Goal: Information Seeking & Learning: Learn about a topic

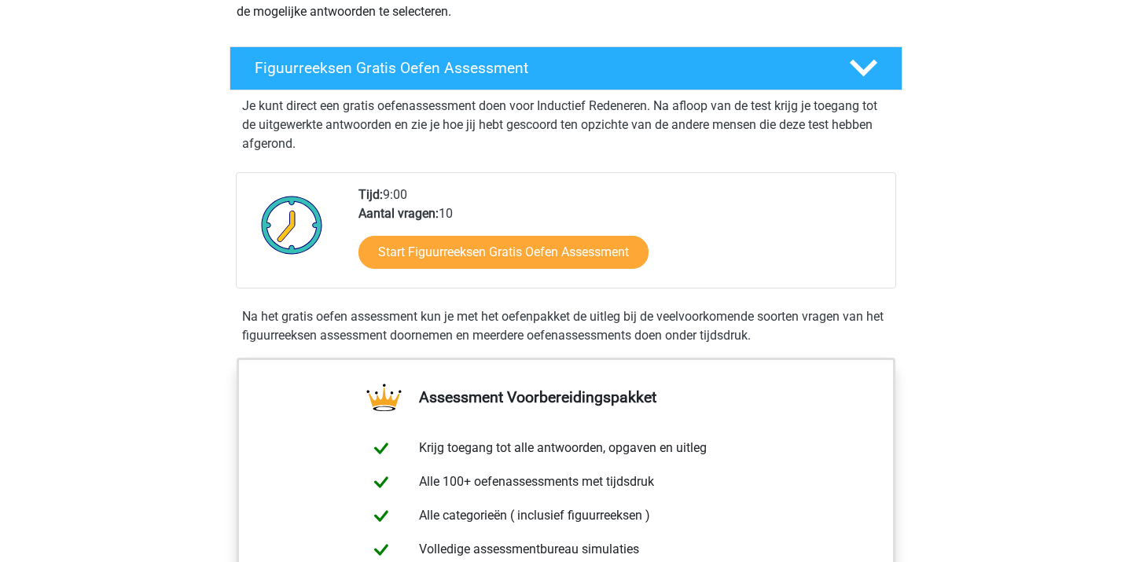
scroll to position [241, 0]
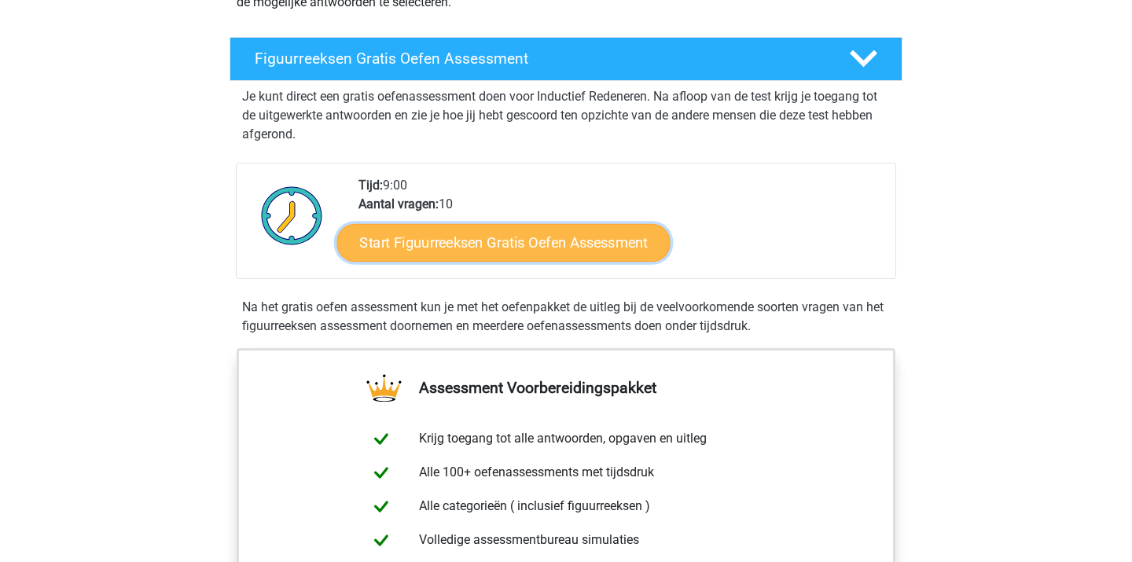
click at [509, 229] on link "Start Figuurreeksen Gratis Oefen Assessment" at bounding box center [503, 242] width 333 height 38
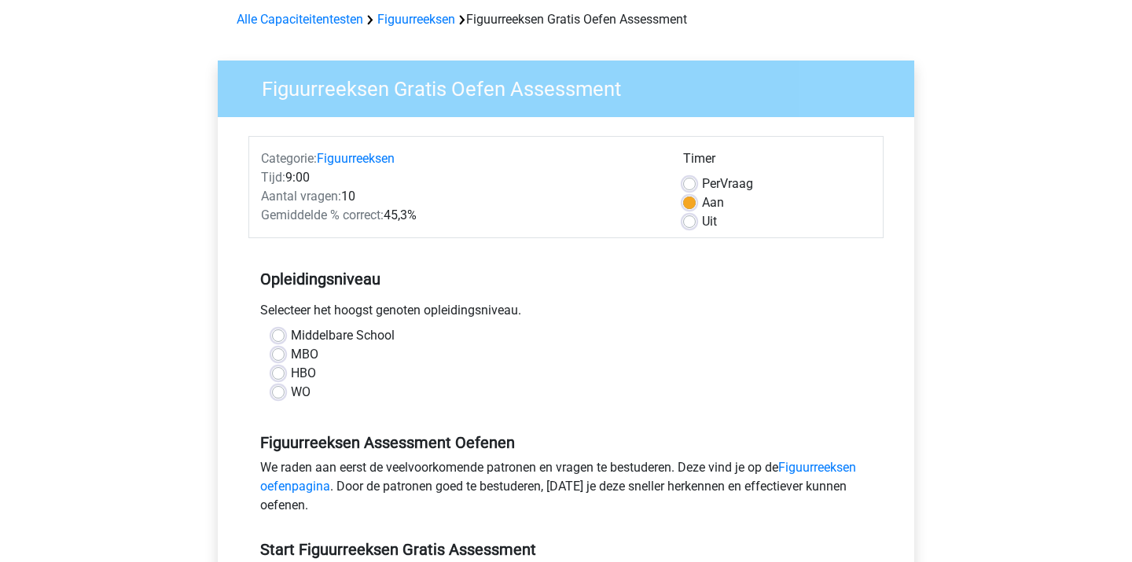
scroll to position [80, 0]
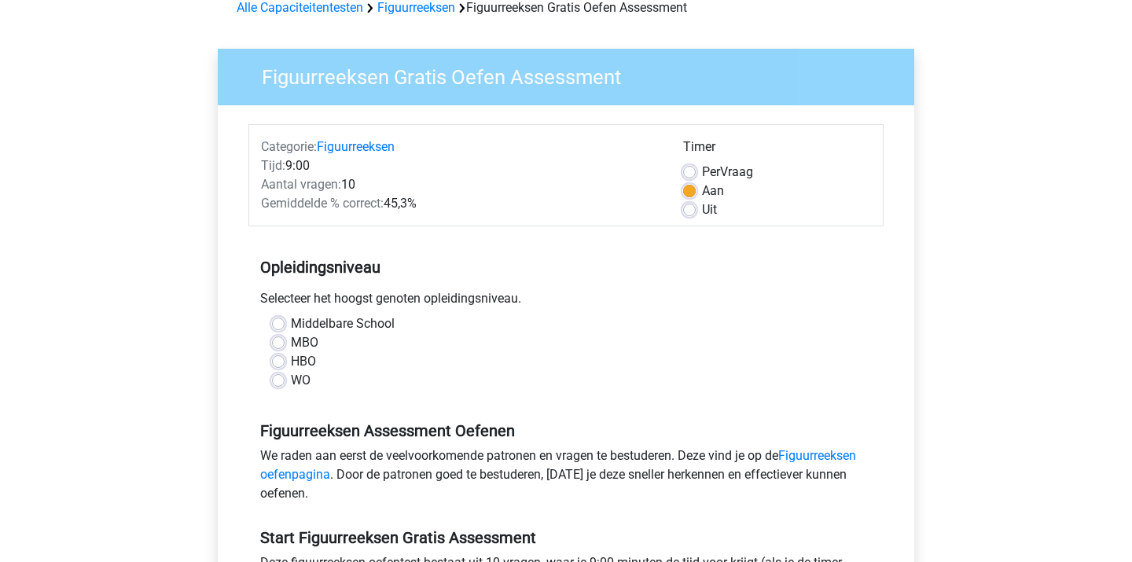
click at [280, 387] on div "WO" at bounding box center [566, 380] width 588 height 19
click at [291, 382] on label "WO" at bounding box center [301, 380] width 20 height 19
click at [279, 382] on input "WO" at bounding box center [278, 379] width 13 height 16
radio input "true"
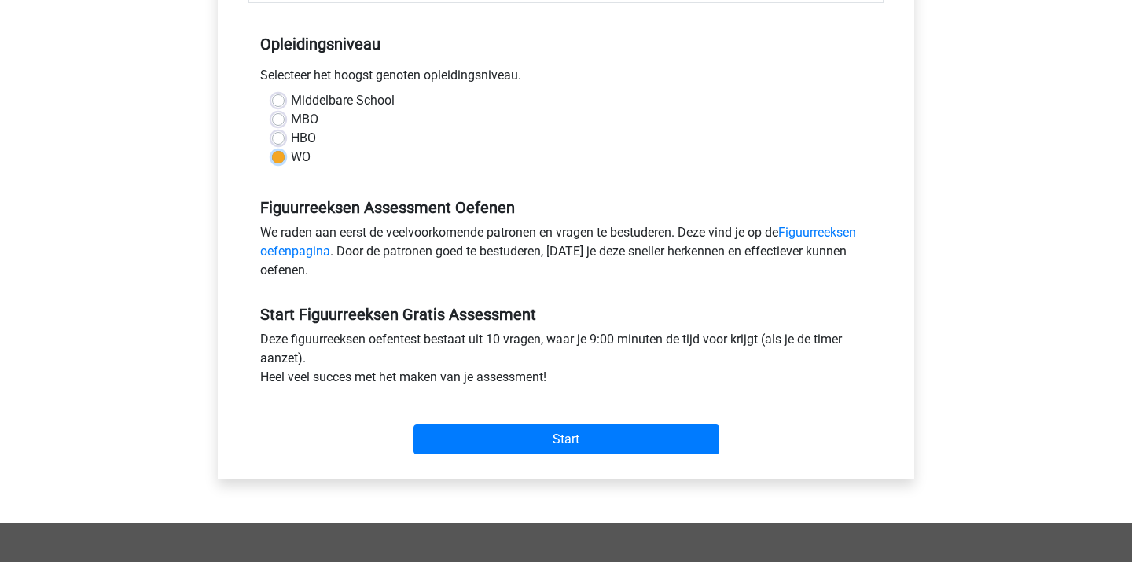
scroll to position [340, 0]
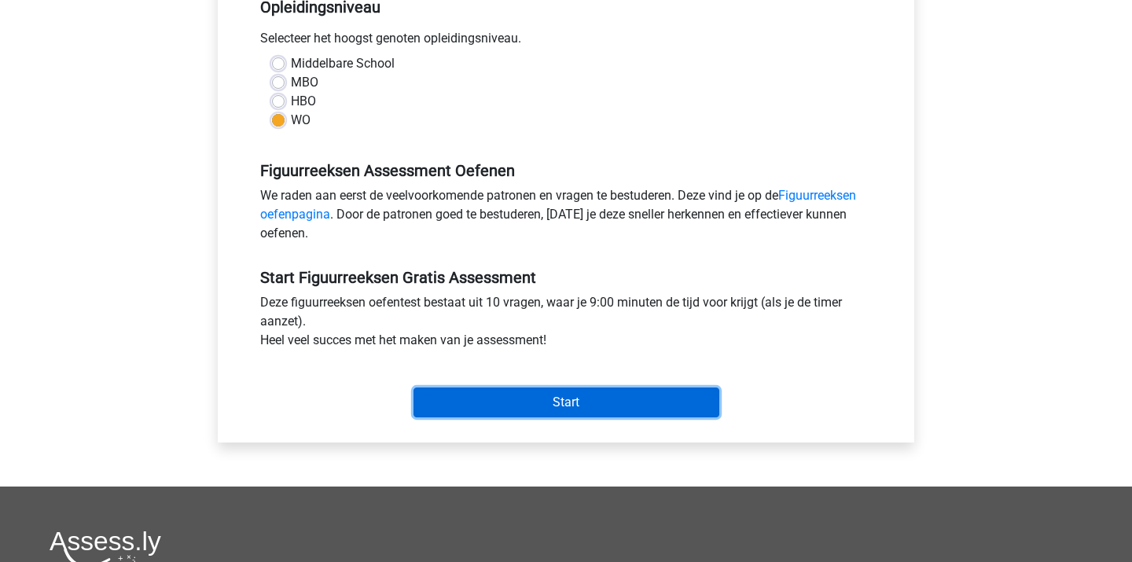
click at [514, 397] on input "Start" at bounding box center [567, 403] width 306 height 30
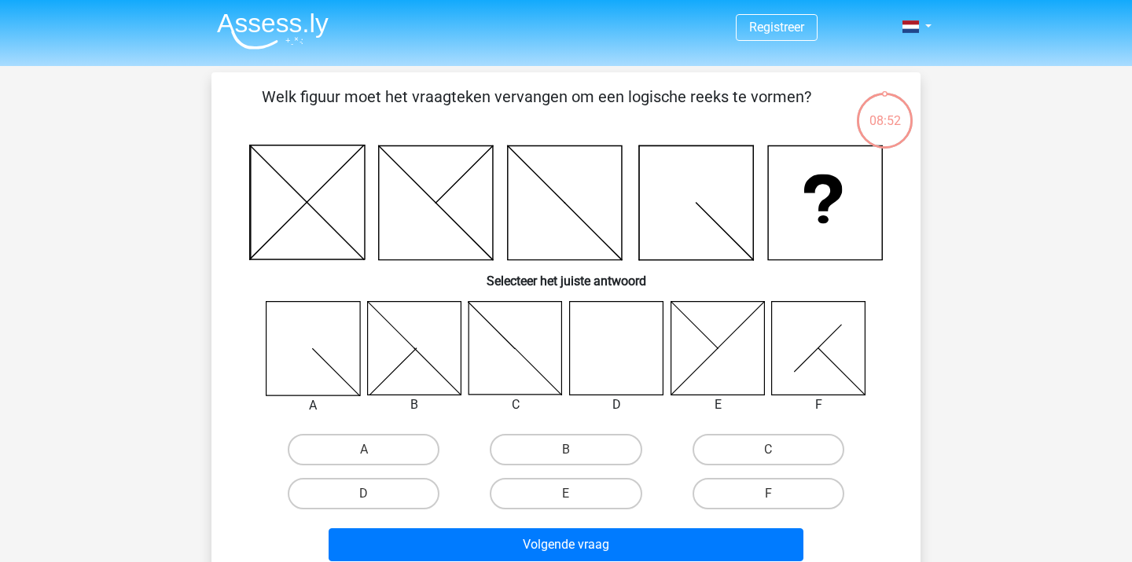
click at [625, 344] on icon at bounding box center [617, 348] width 94 height 94
click at [362, 508] on label "D" at bounding box center [364, 493] width 152 height 31
click at [364, 504] on input "D" at bounding box center [369, 499] width 10 height 10
radio input "true"
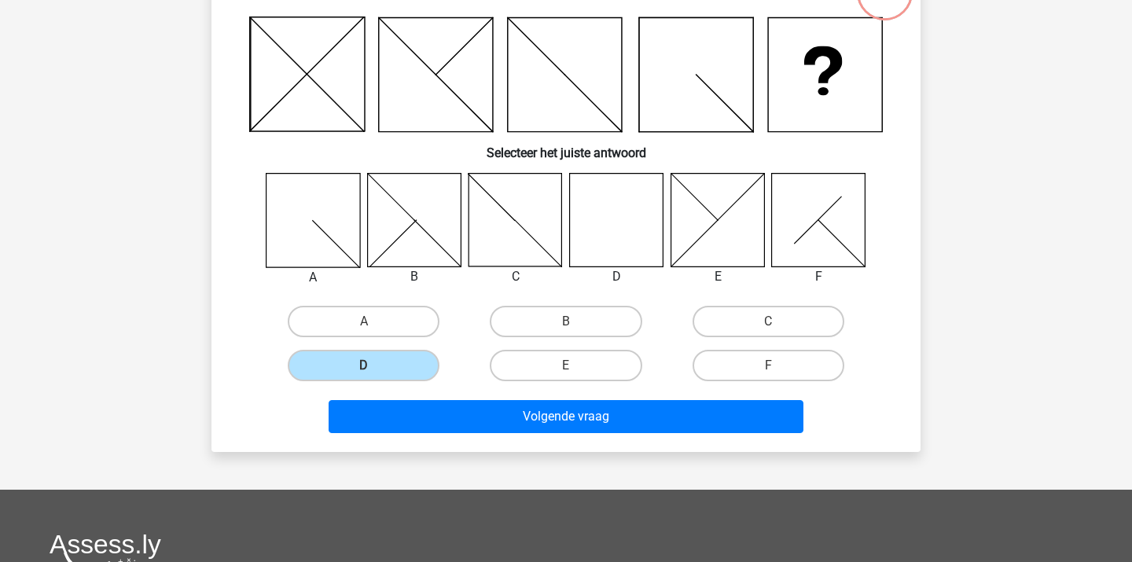
scroll to position [148, 0]
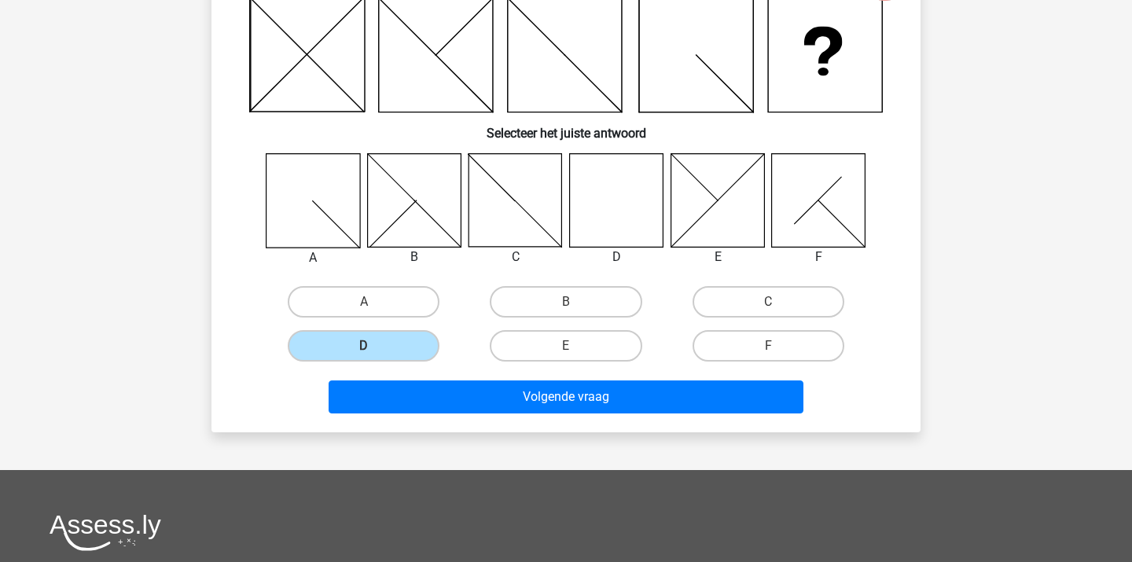
click at [512, 361] on div "E" at bounding box center [566, 345] width 190 height 31
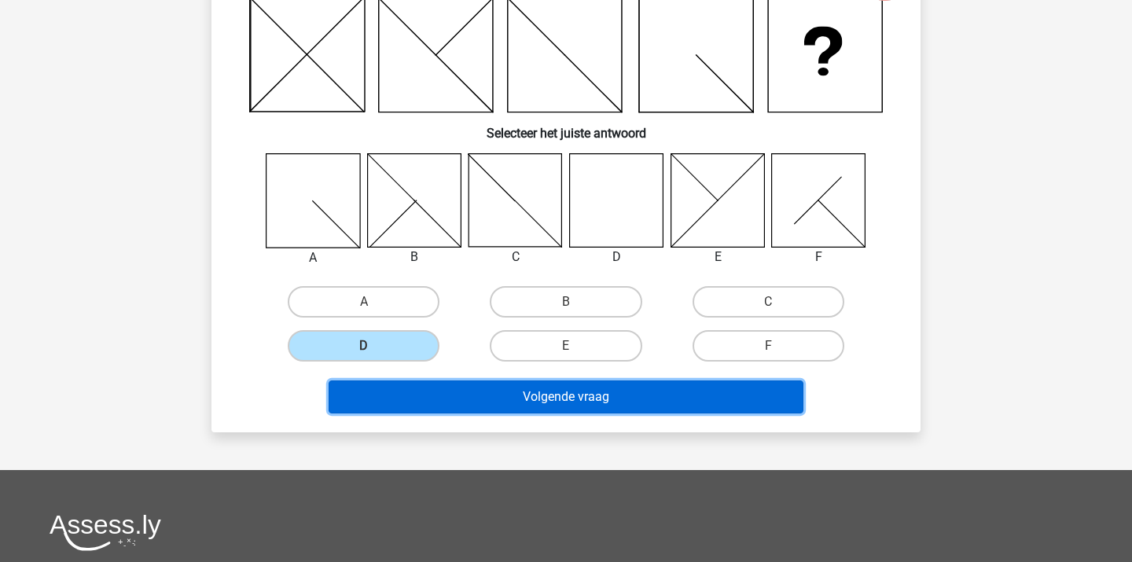
click at [505, 393] on button "Volgende vraag" at bounding box center [567, 397] width 476 height 33
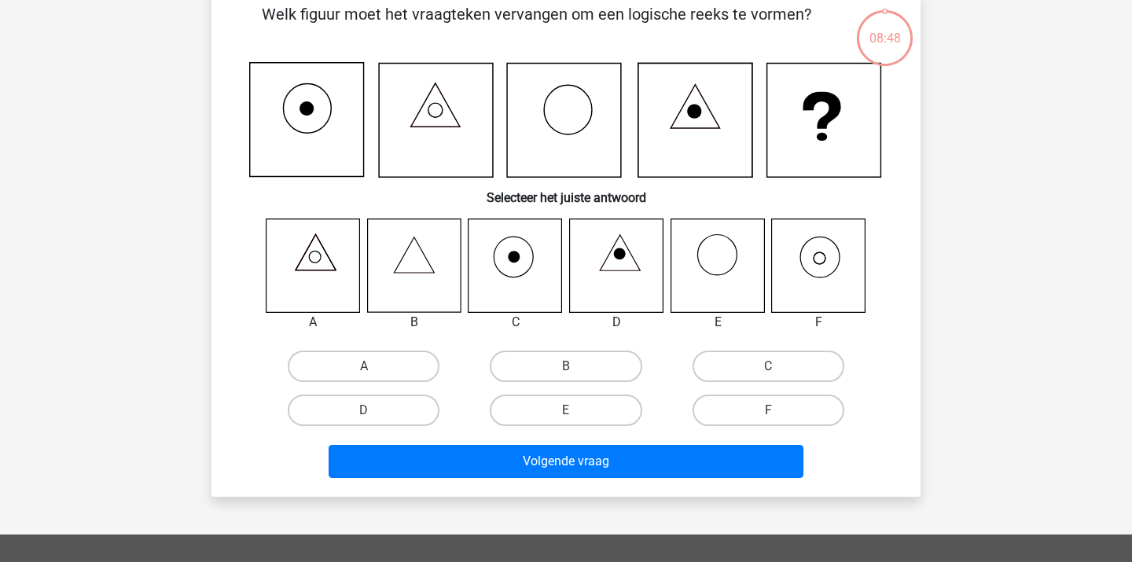
scroll to position [72, 0]
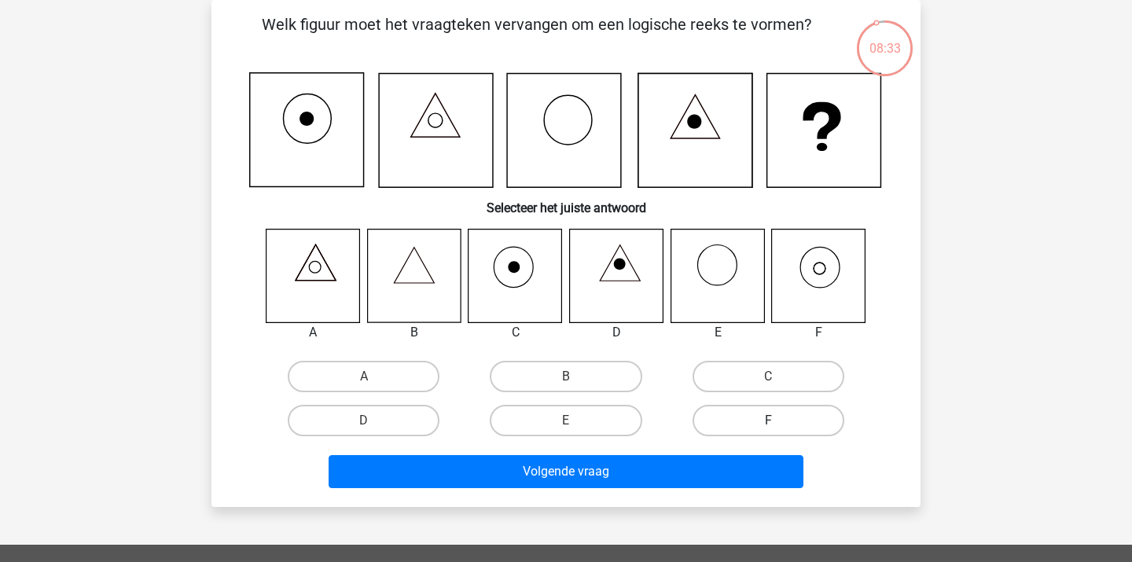
click at [737, 414] on label "F" at bounding box center [769, 420] width 152 height 31
click at [768, 421] on input "F" at bounding box center [773, 426] width 10 height 10
radio input "true"
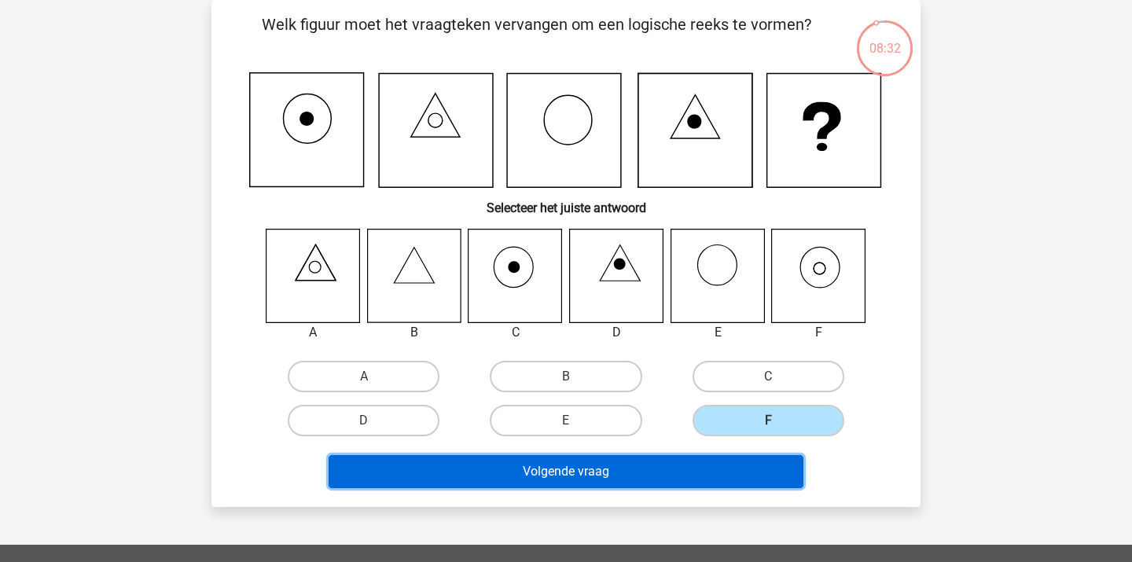
click at [681, 469] on button "Volgende vraag" at bounding box center [567, 471] width 476 height 33
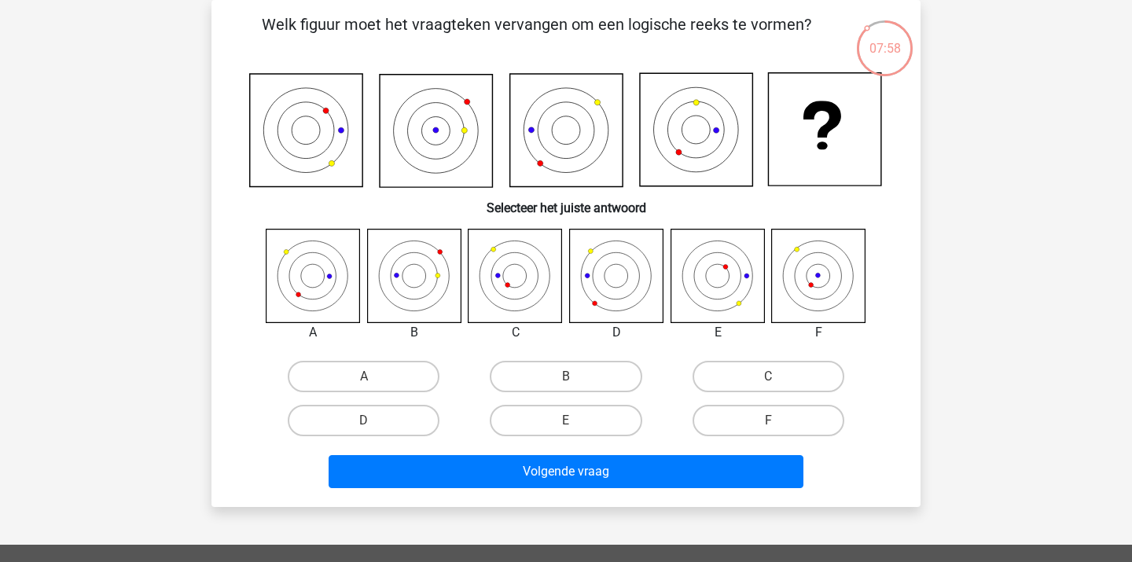
click at [304, 294] on icon at bounding box center [314, 276] width 94 height 94
click at [352, 372] on label "A" at bounding box center [364, 376] width 152 height 31
click at [364, 377] on input "A" at bounding box center [369, 382] width 10 height 10
radio input "true"
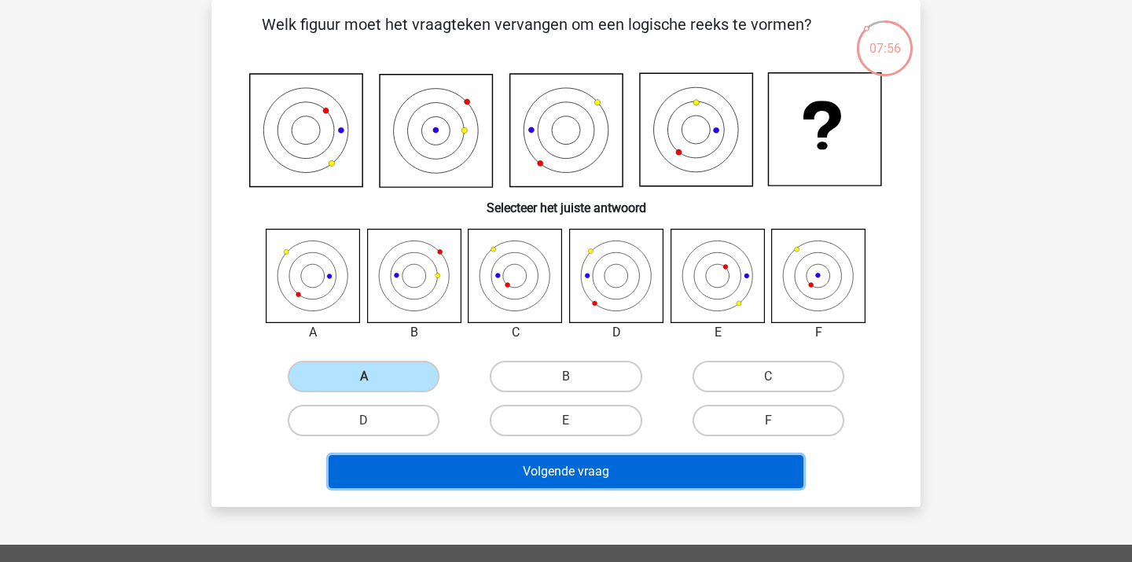
click at [479, 481] on button "Volgende vraag" at bounding box center [567, 471] width 476 height 33
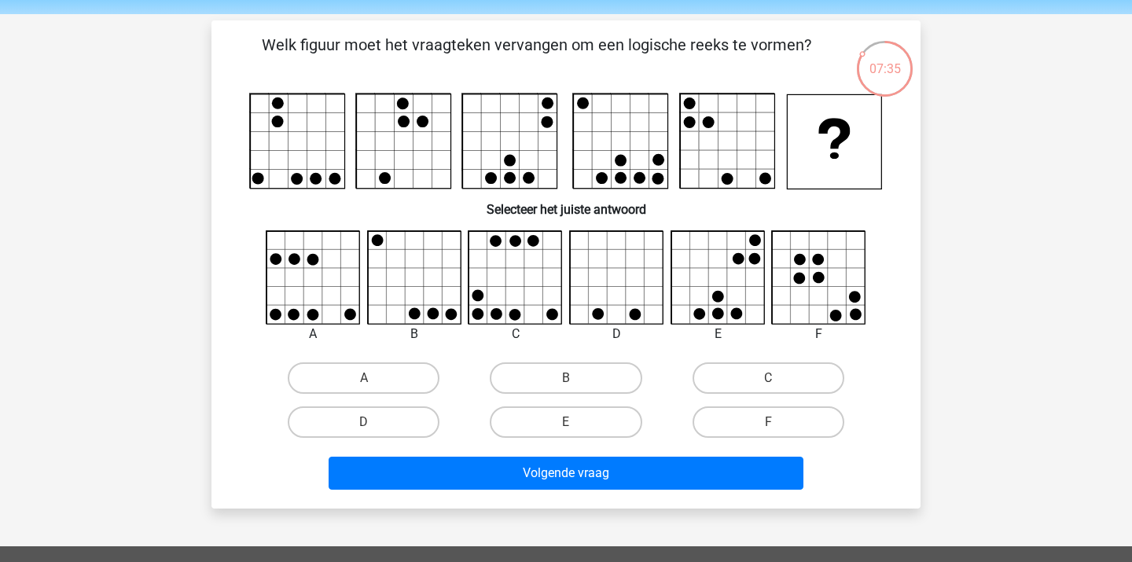
scroll to position [42, 0]
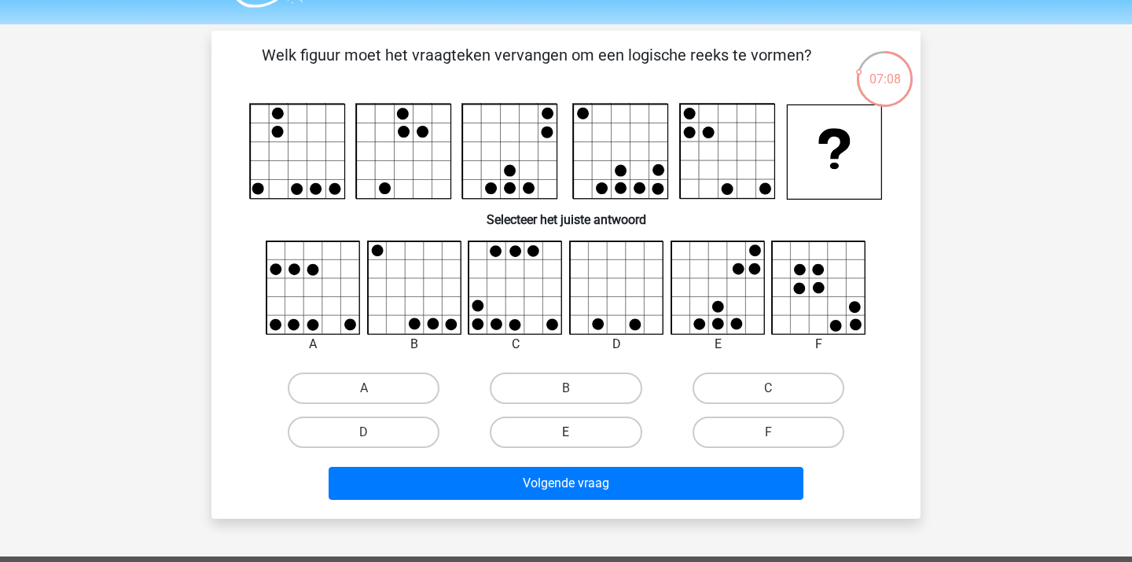
click at [599, 432] on label "E" at bounding box center [566, 432] width 152 height 31
click at [576, 432] on input "E" at bounding box center [571, 437] width 10 height 10
radio input "true"
click at [591, 512] on div "Welk figuur moet het vraagteken vervangen om een logische reeks te vormen?" at bounding box center [566, 275] width 709 height 488
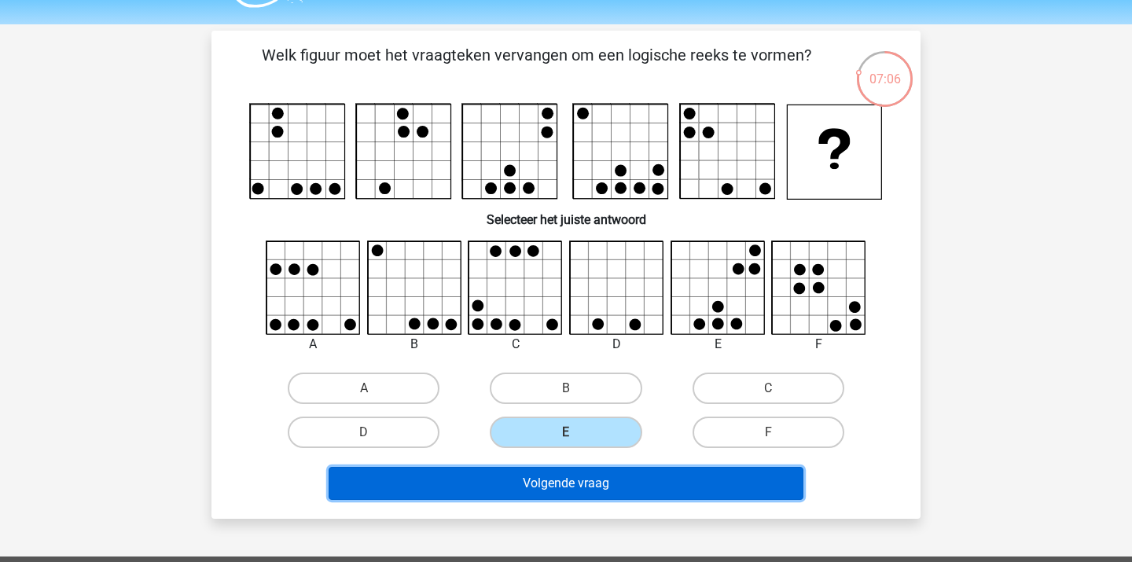
click at [608, 486] on button "Volgende vraag" at bounding box center [567, 483] width 476 height 33
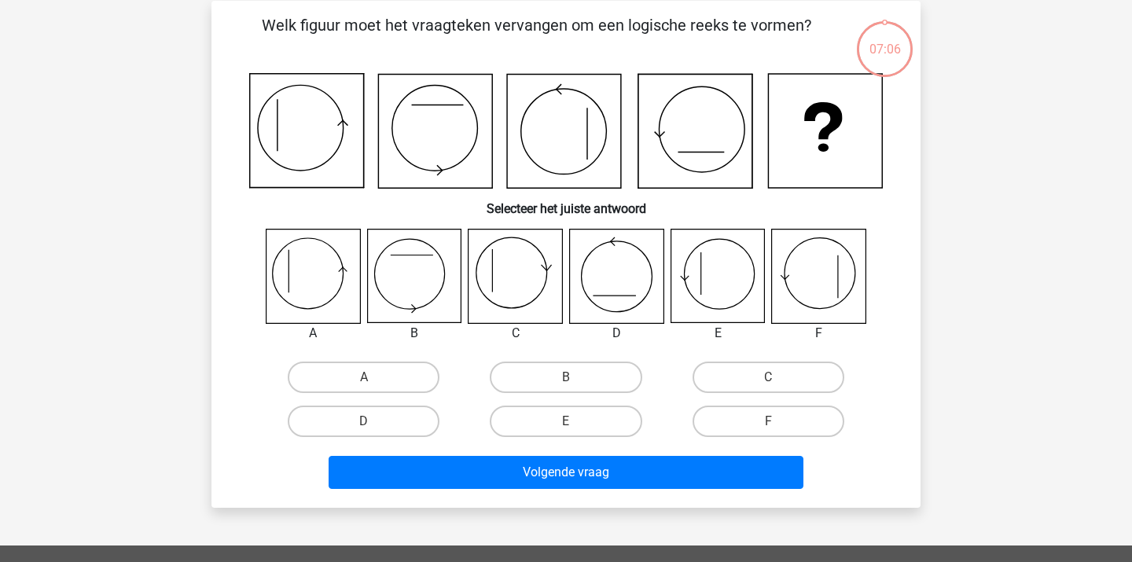
scroll to position [72, 0]
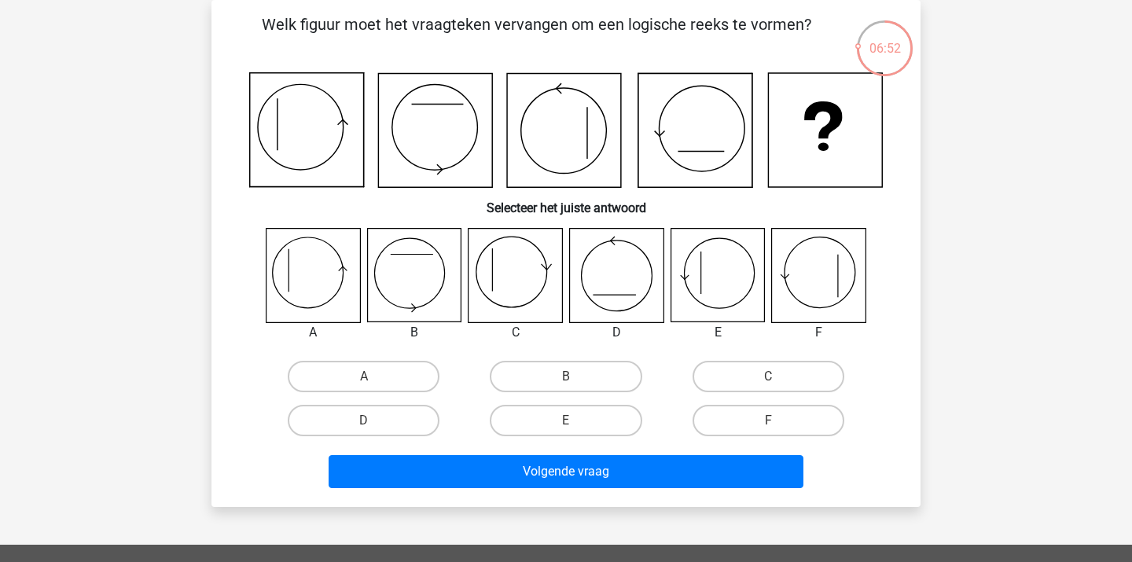
click at [571, 86] on icon at bounding box center [564, 131] width 114 height 114
click at [370, 389] on label "A" at bounding box center [364, 376] width 152 height 31
click at [370, 387] on input "A" at bounding box center [369, 382] width 10 height 10
radio input "true"
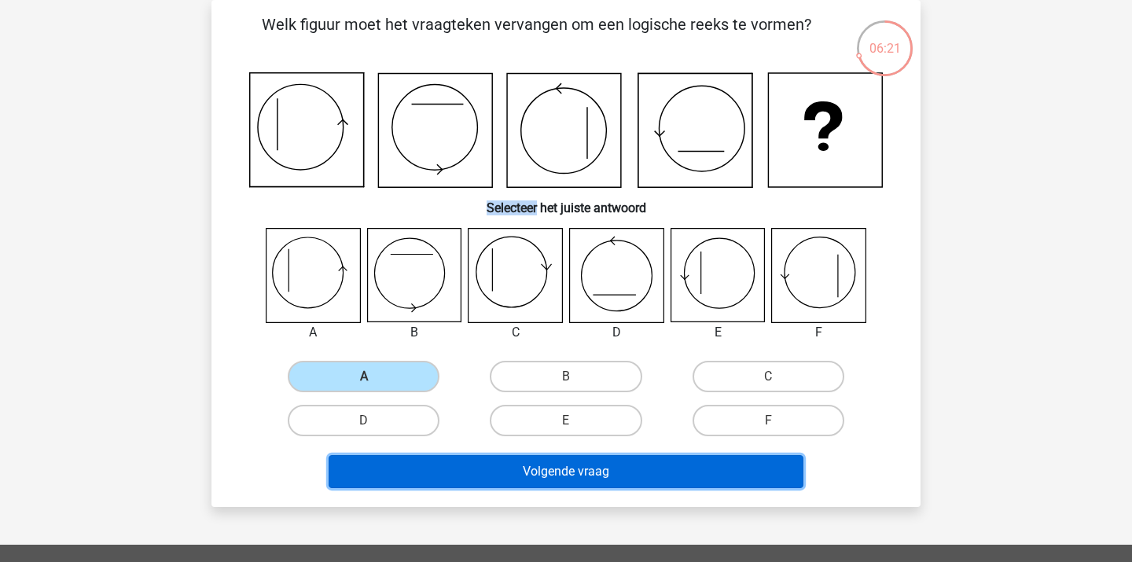
click at [506, 465] on button "Volgende vraag" at bounding box center [567, 471] width 476 height 33
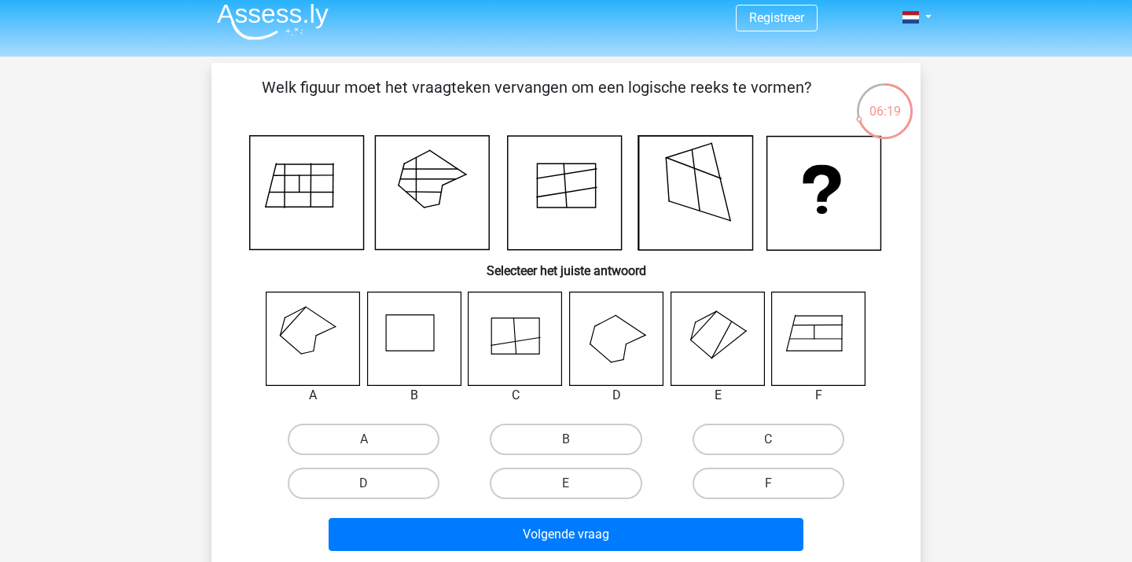
scroll to position [3, 0]
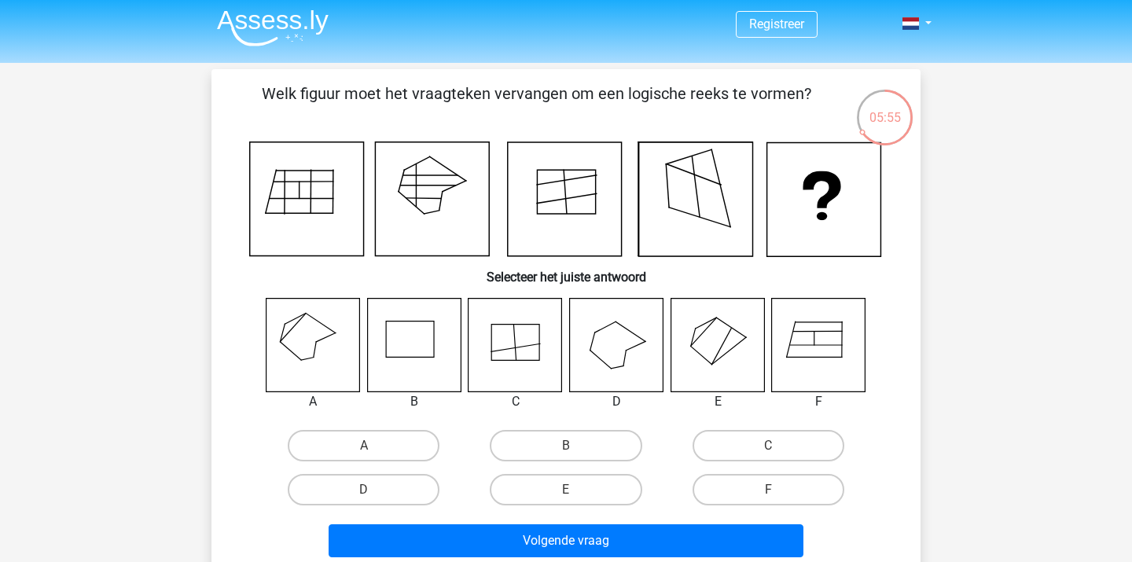
click at [668, 295] on div "Welk figuur moet het vraagteken vervangen om een logische reeks te vormen? Sele…" at bounding box center [566, 323] width 697 height 482
click at [788, 348] on icon at bounding box center [819, 345] width 94 height 94
click at [775, 481] on label "F" at bounding box center [769, 489] width 152 height 31
click at [775, 490] on input "F" at bounding box center [773, 495] width 10 height 10
radio input "true"
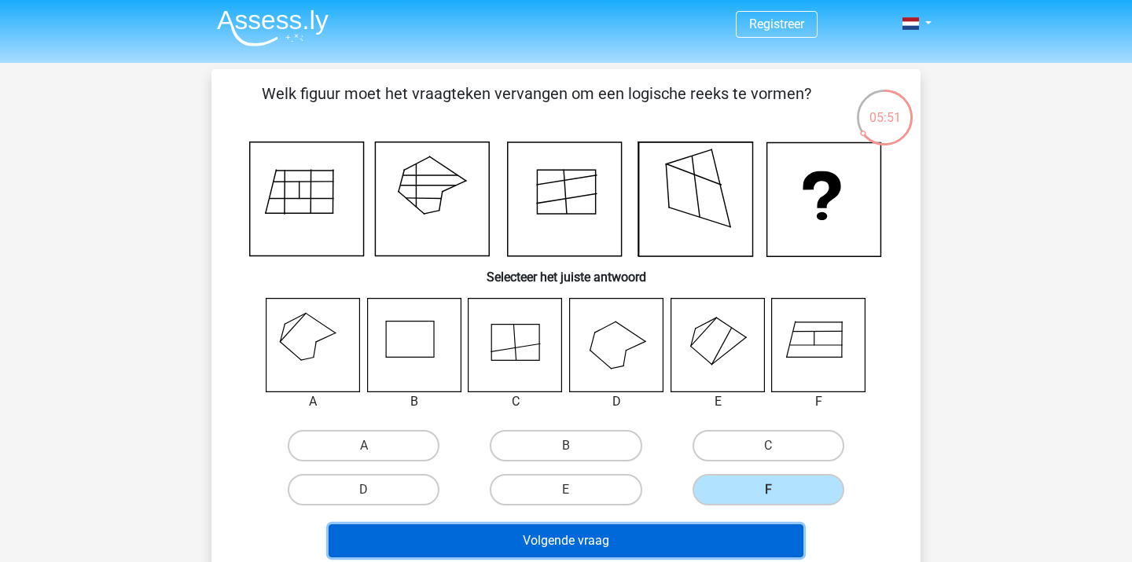
click at [730, 528] on button "Volgende vraag" at bounding box center [567, 540] width 476 height 33
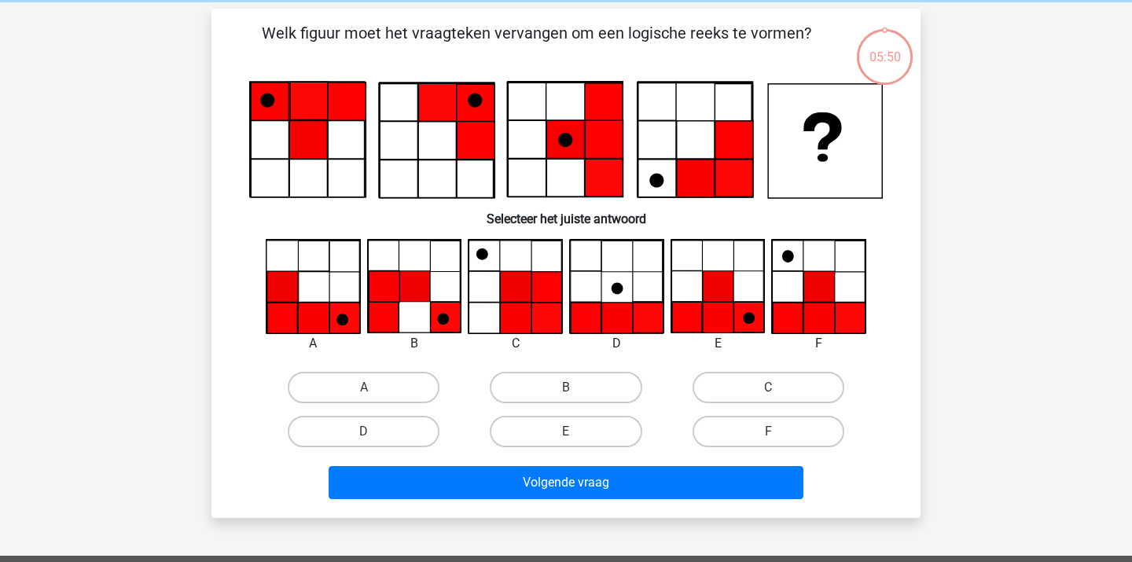
scroll to position [72, 0]
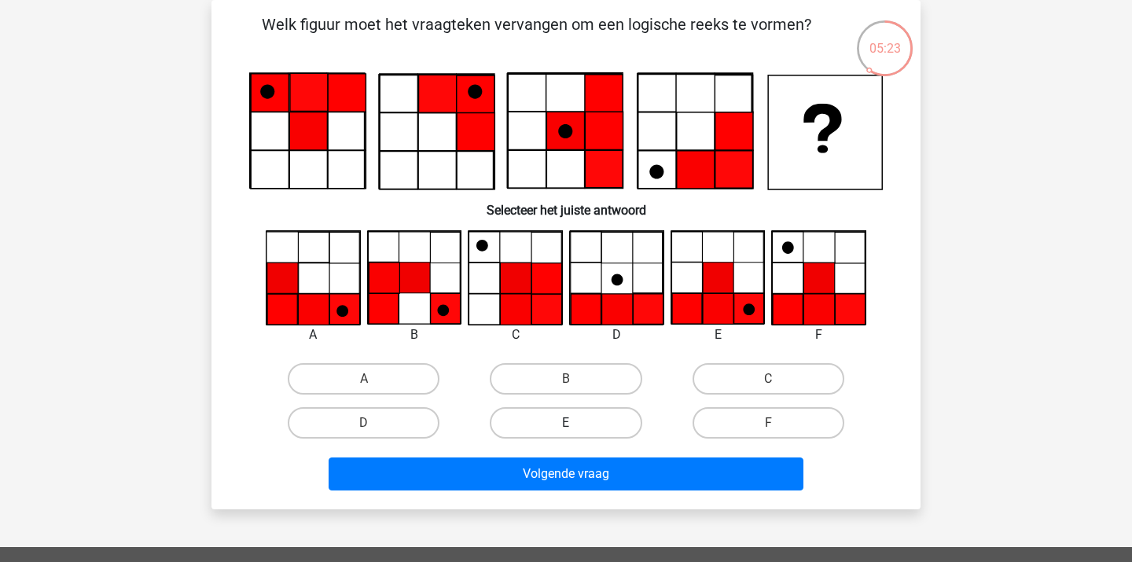
click at [550, 429] on label "E" at bounding box center [566, 422] width 152 height 31
click at [566, 429] on input "E" at bounding box center [571, 428] width 10 height 10
radio input "true"
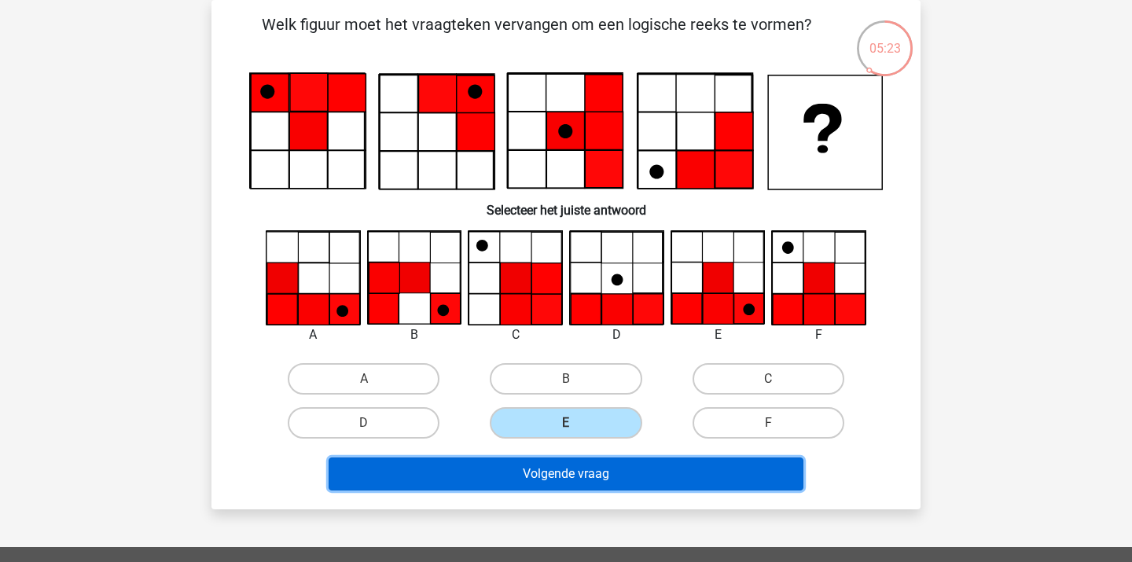
click at [573, 472] on button "Volgende vraag" at bounding box center [567, 474] width 476 height 33
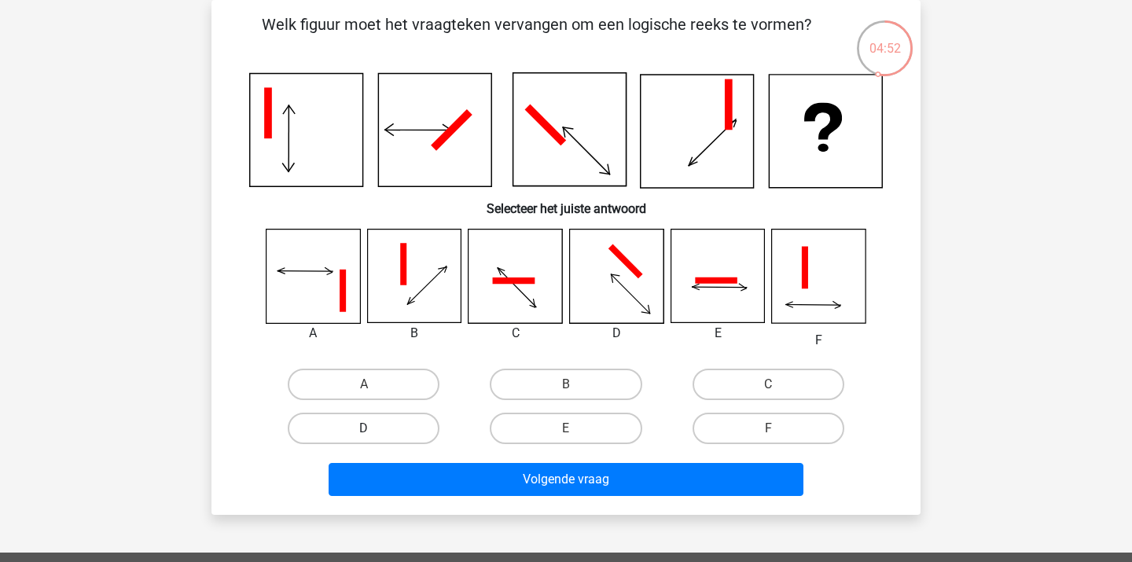
click at [370, 426] on label "D" at bounding box center [364, 428] width 152 height 31
click at [370, 429] on input "D" at bounding box center [369, 434] width 10 height 10
radio input "true"
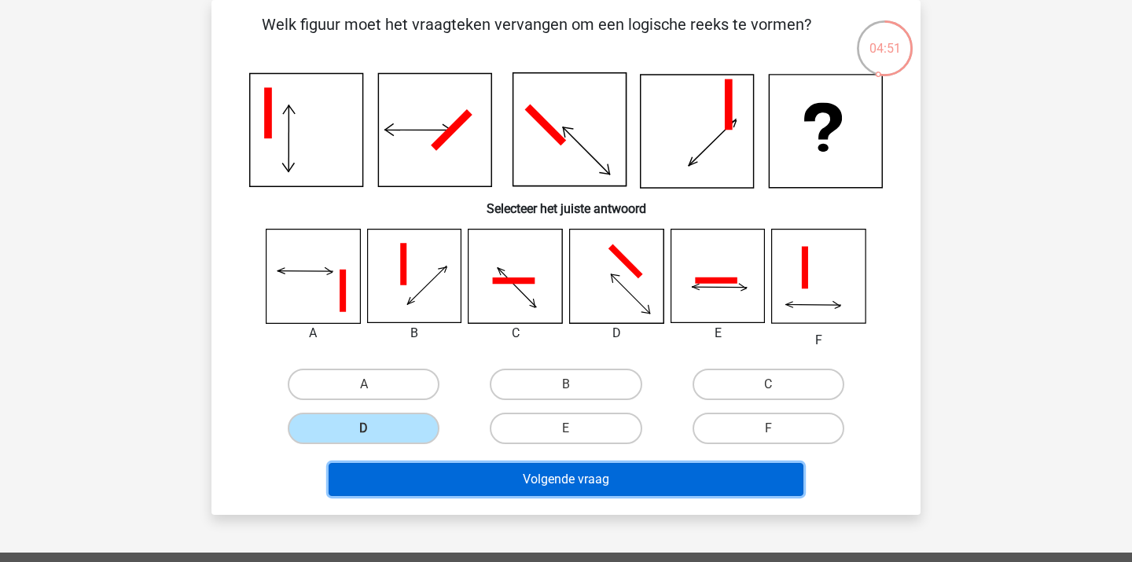
click at [458, 491] on button "Volgende vraag" at bounding box center [567, 479] width 476 height 33
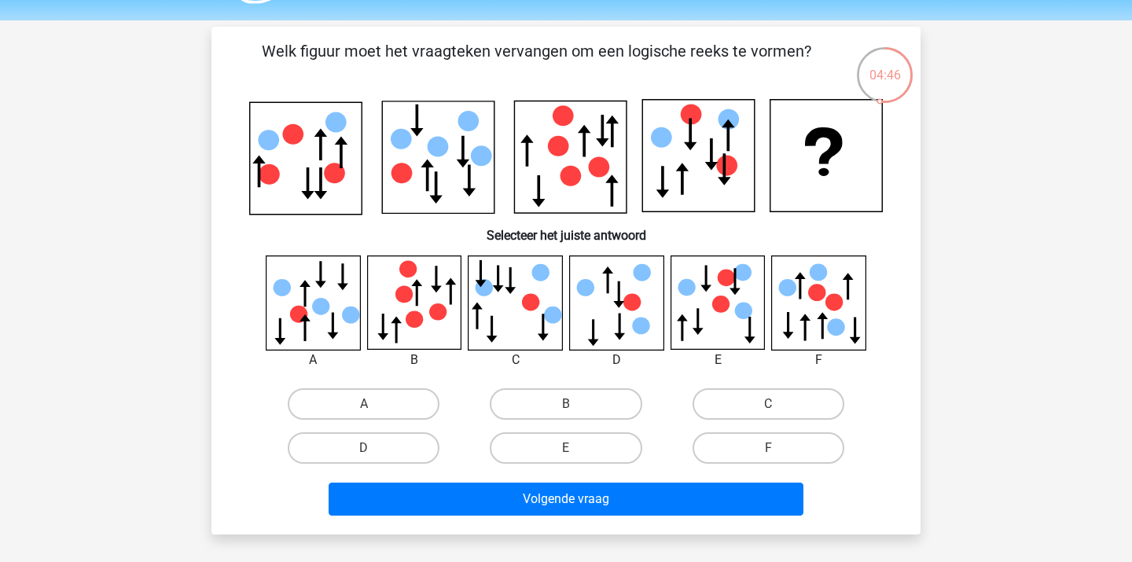
scroll to position [58, 0]
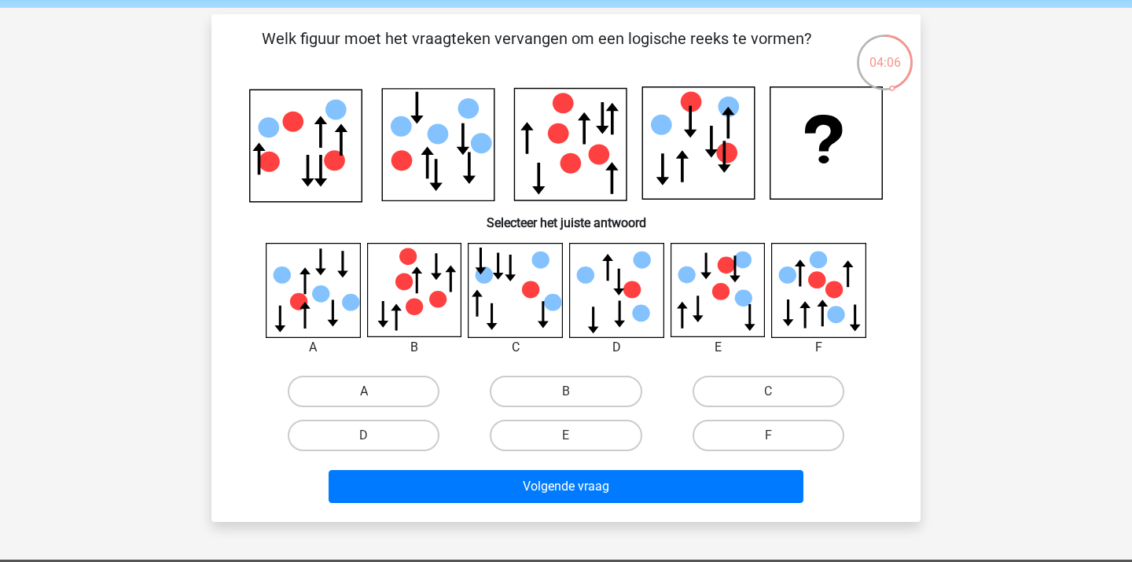
click at [354, 381] on label "A" at bounding box center [364, 391] width 152 height 31
click at [364, 392] on input "A" at bounding box center [369, 397] width 10 height 10
radio input "true"
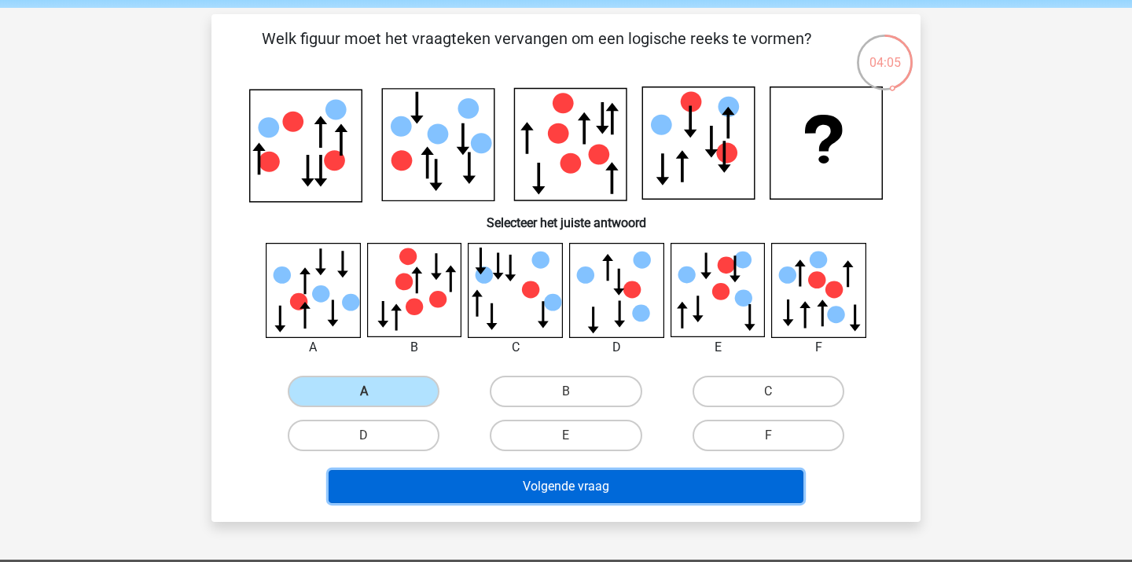
click at [495, 489] on button "Volgende vraag" at bounding box center [567, 486] width 476 height 33
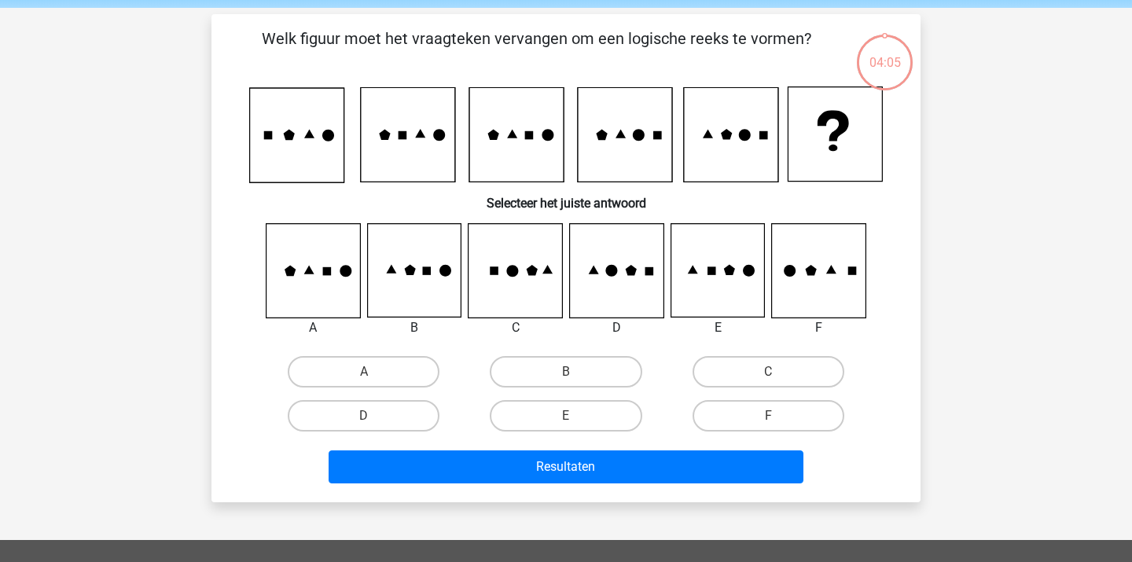
scroll to position [72, 0]
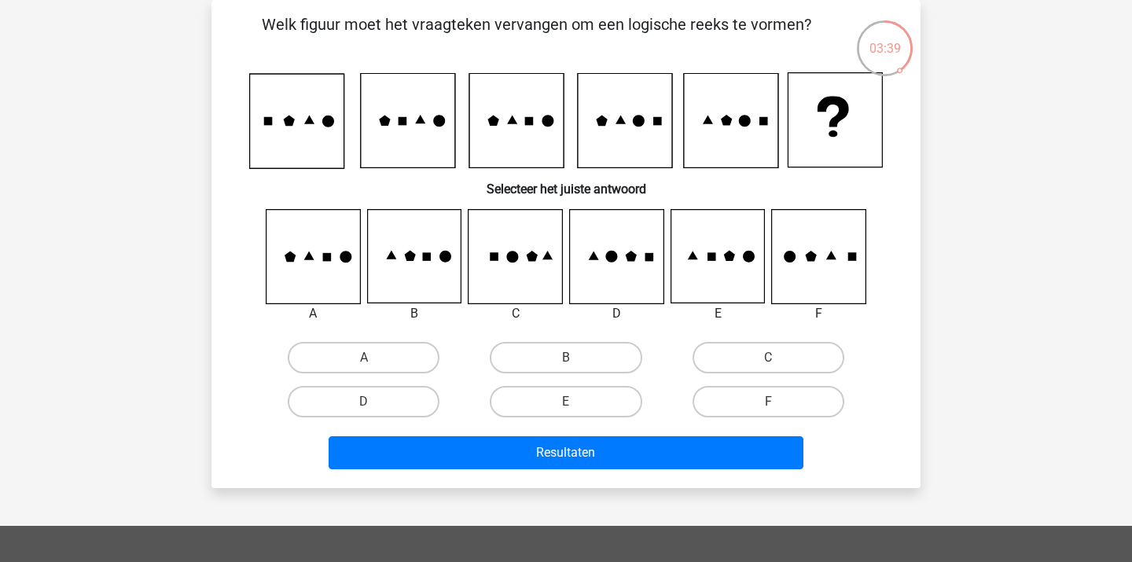
click at [729, 265] on icon at bounding box center [718, 257] width 94 height 94
click at [572, 407] on input "E" at bounding box center [571, 407] width 10 height 10
radio input "true"
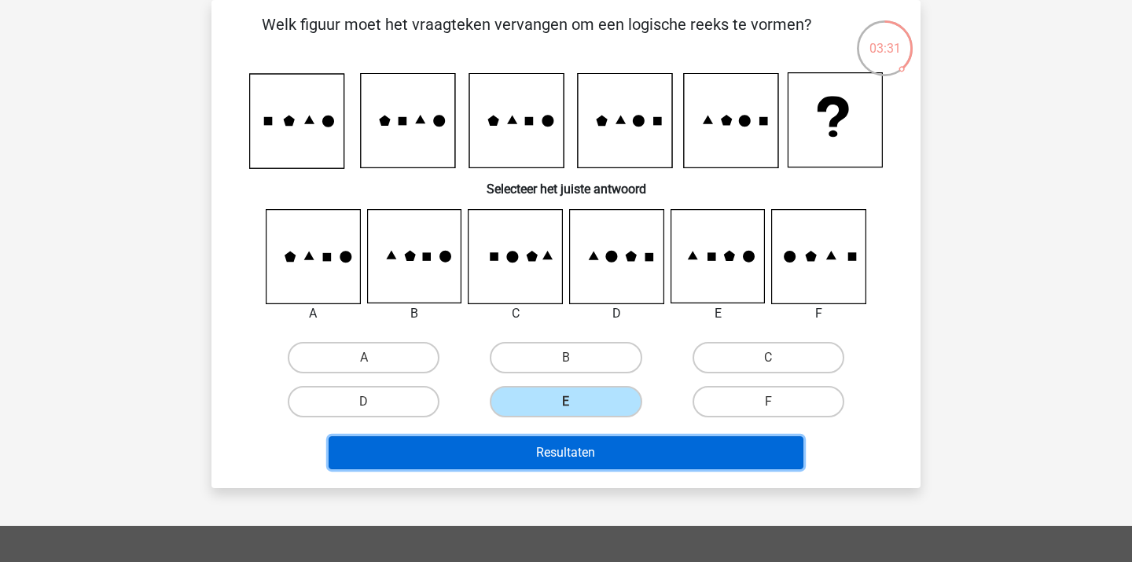
click at [660, 448] on button "Resultaten" at bounding box center [567, 452] width 476 height 33
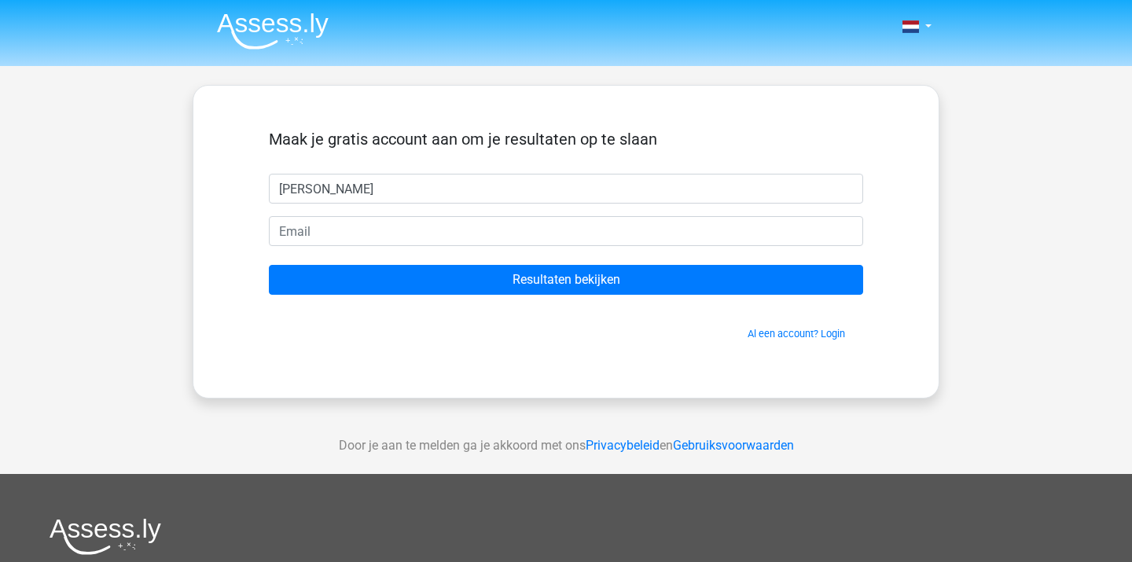
type input "[PERSON_NAME]"
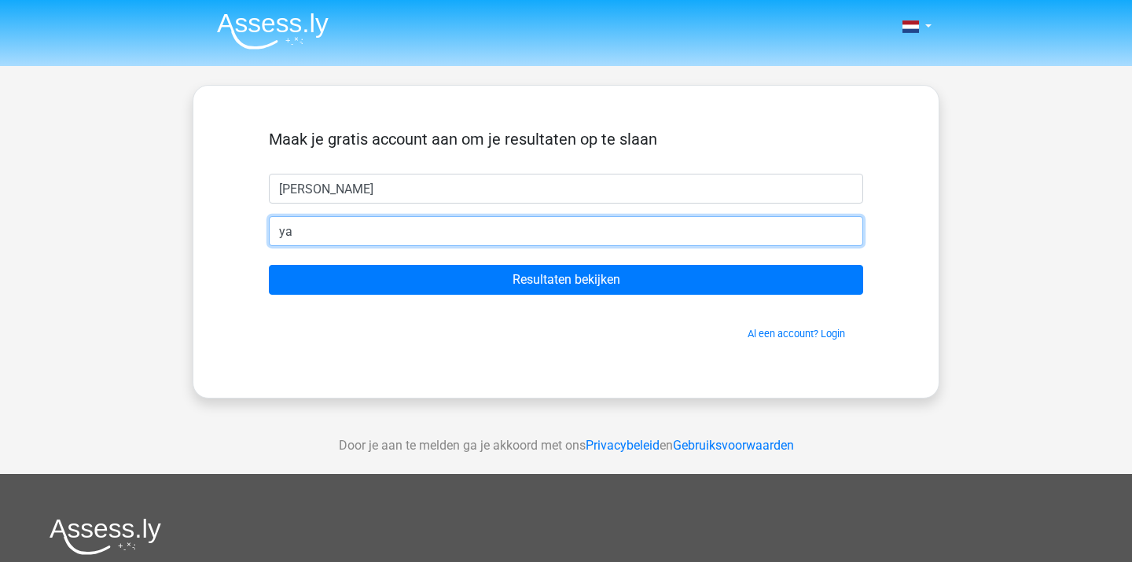
type input "[EMAIL_ADDRESS][DOMAIN_NAME]"
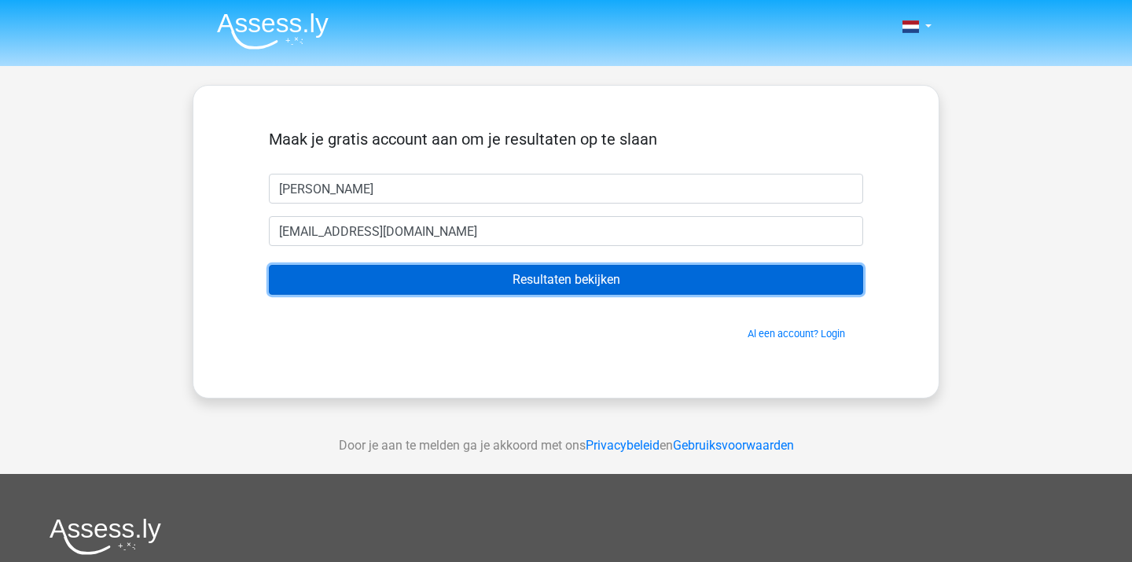
click at [466, 280] on input "Resultaten bekijken" at bounding box center [566, 280] width 594 height 30
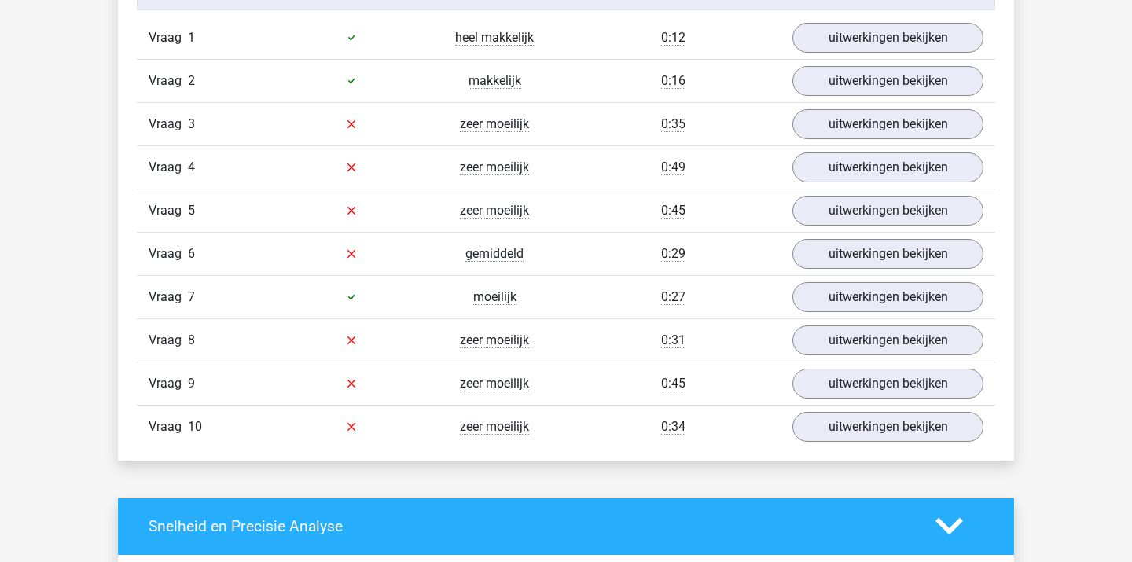
scroll to position [1367, 0]
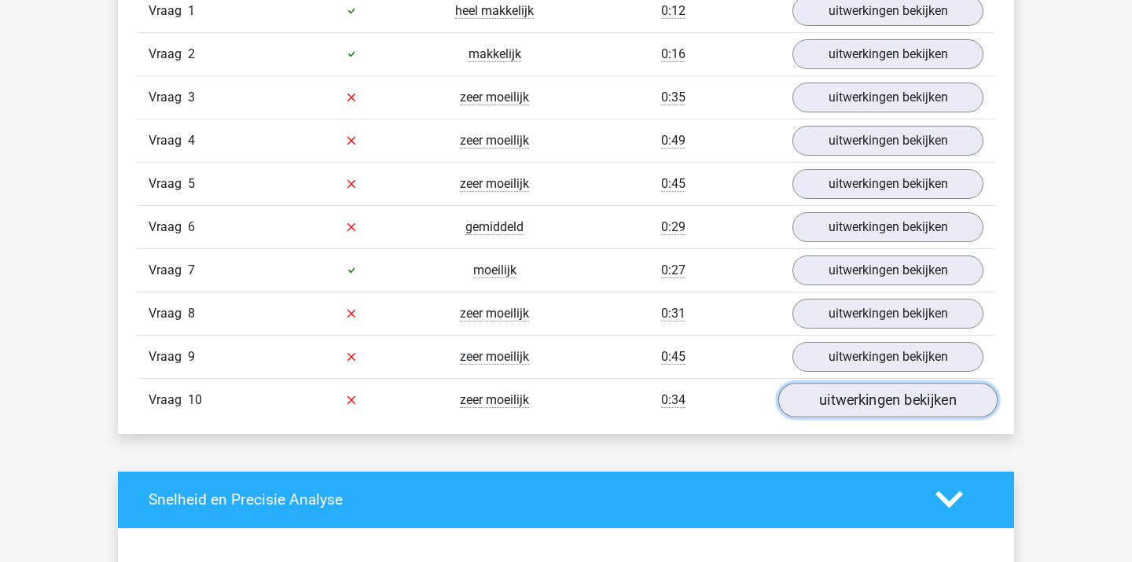
click at [867, 403] on link "uitwerkingen bekijken" at bounding box center [887, 400] width 219 height 35
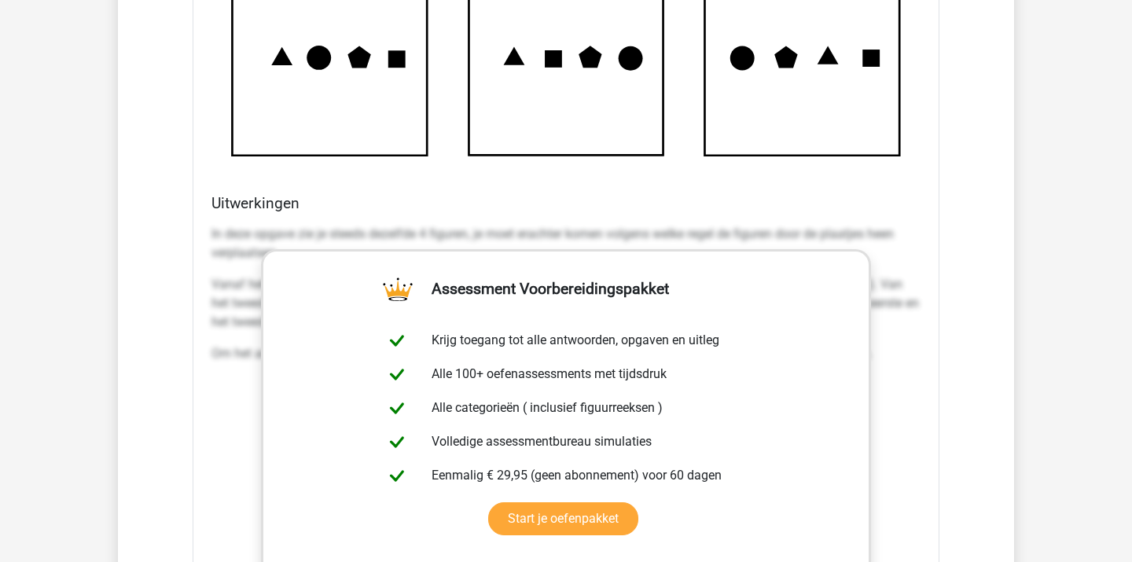
scroll to position [2303, 0]
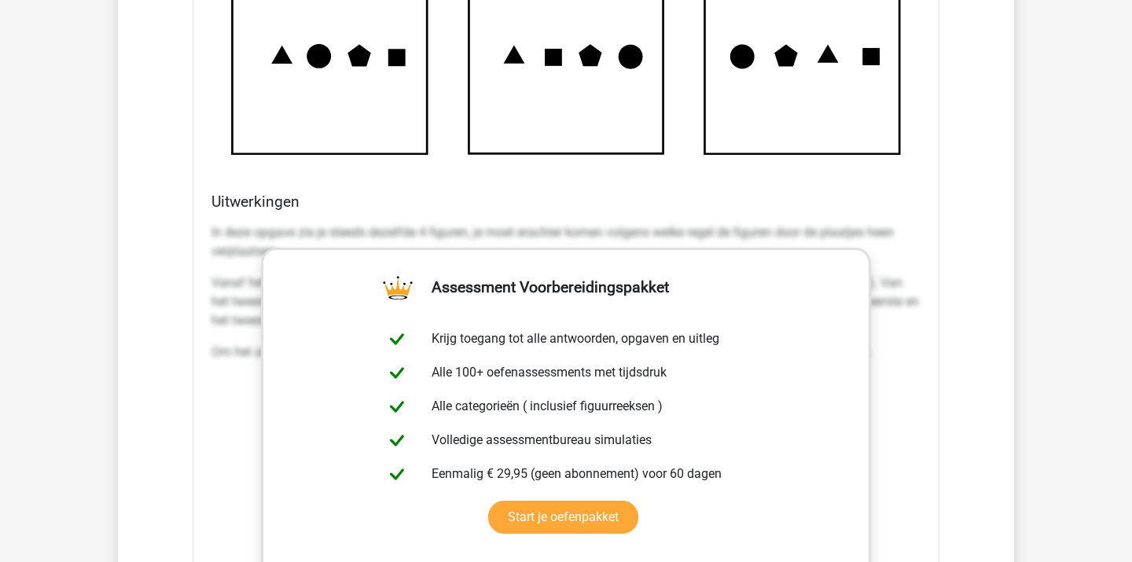
click at [927, 373] on div "Welk figuur moet het vraagteken vervangen om een logische reeks te vormen? a b …" at bounding box center [566, 133] width 747 height 1257
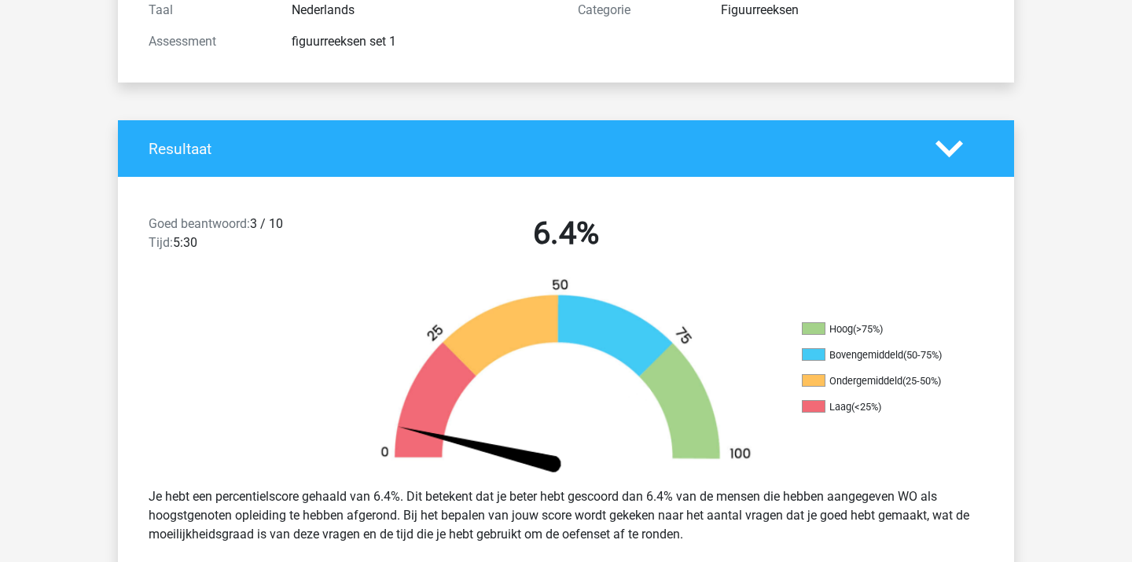
scroll to position [118, 0]
